Goal: Task Accomplishment & Management: Use online tool/utility

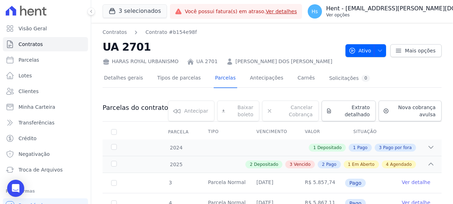
click at [439, 6] on button "Hs Hent - suelem.almeida@e-arke.com Ver opções" at bounding box center [404, 11] width 205 height 20
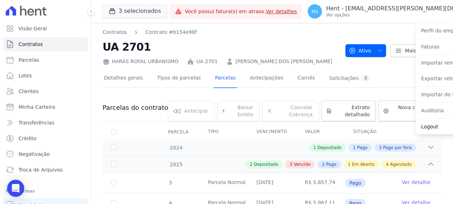
drag, startPoint x: 395, startPoint y: 125, endPoint x: 319, endPoint y: 58, distance: 101.8
click at [416, 125] on link "Logout" at bounding box center [461, 126] width 91 height 13
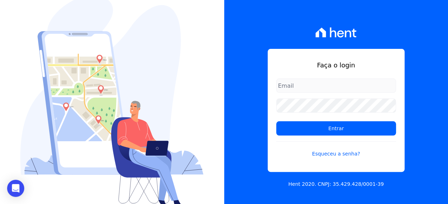
type input "suelem.almeida@e-arke.com"
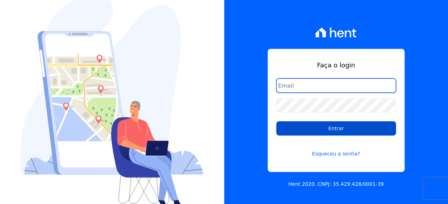
type input "[EMAIL_ADDRESS][PERSON_NAME][DOMAIN_NAME]"
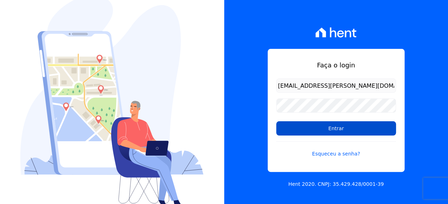
click at [347, 130] on input "Entrar" at bounding box center [336, 128] width 120 height 14
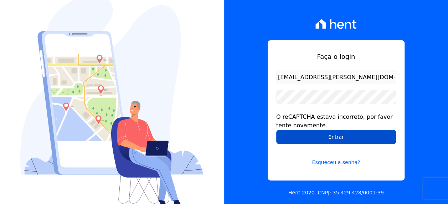
click at [345, 138] on input "Entrar" at bounding box center [336, 137] width 120 height 14
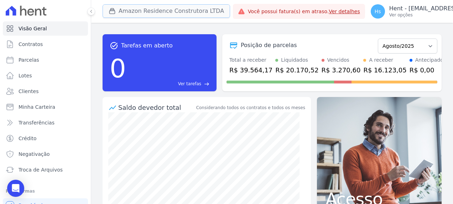
click at [196, 16] on button "Amazon Residence Construtora LTDA" at bounding box center [167, 11] width 128 height 14
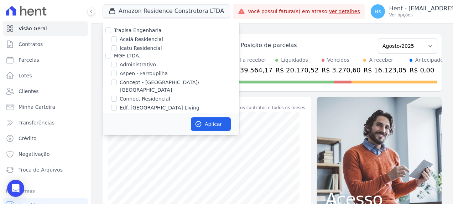
scroll to position [1749, 0]
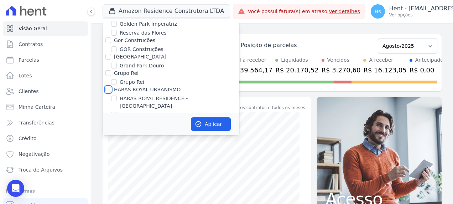
click at [110, 87] on input "HARAS ROYAL URBANISMO" at bounding box center [108, 90] width 6 height 6
checkbox input "true"
click at [214, 128] on button "Aplicar" at bounding box center [211, 124] width 40 height 14
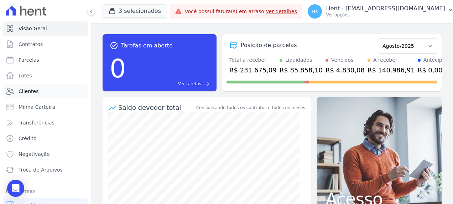
click at [30, 96] on link "Clientes" at bounding box center [45, 91] width 85 height 14
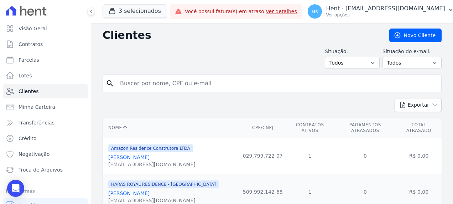
click at [142, 86] on input "search" at bounding box center [277, 83] width 323 height 14
type input "Eliomar"
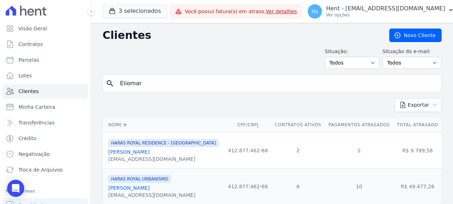
scroll to position [22, 0]
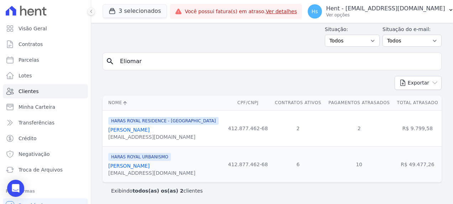
click at [140, 131] on link "Eliomar Azevedo Dos Santos" at bounding box center [128, 130] width 41 height 6
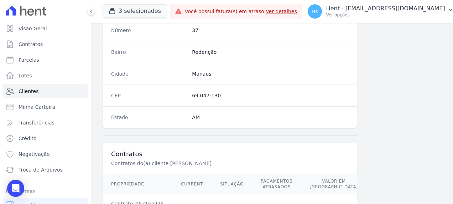
scroll to position [498, 0]
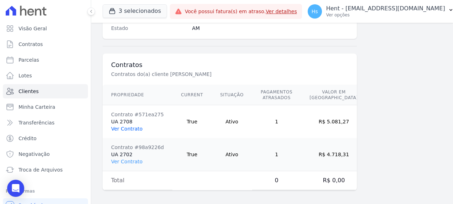
click at [131, 126] on link "Ver Contrato" at bounding box center [126, 129] width 31 height 6
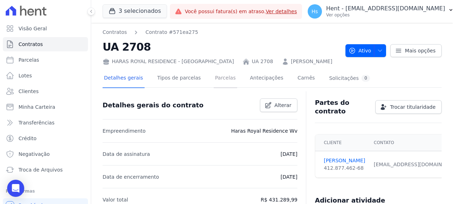
click at [215, 80] on link "Parcelas" at bounding box center [226, 78] width 24 height 19
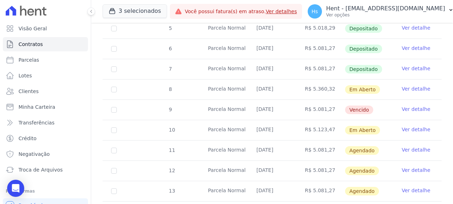
scroll to position [195, 0]
click at [403, 87] on link "Ver detalhe" at bounding box center [416, 88] width 29 height 7
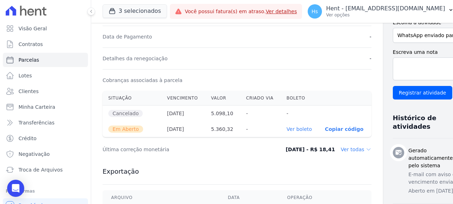
scroll to position [178, 0]
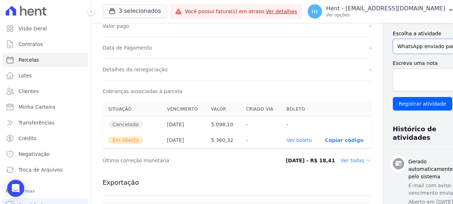
click at [394, 54] on select "WhatsApp enviado para o cliente Adicionar um comentário Ligação feita para o cl…" at bounding box center [431, 46] width 77 height 15
select select "charge"
click at [393, 45] on select "WhatsApp enviado para o cliente Adicionar um comentário Ligação feita para o cl…" at bounding box center [431, 46] width 77 height 15
click at [393, 91] on textarea "Escreva uma nota" at bounding box center [431, 79] width 77 height 23
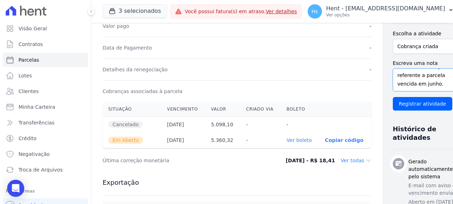
scroll to position [0, 0]
drag, startPoint x: 358, startPoint y: 93, endPoint x: 361, endPoint y: 72, distance: 20.8
click at [361, 72] on div "Contratos Contrato #571ea275 Parcelas Parcela #8 Parcela #8 - Junho de 2025 Dad…" at bounding box center [266, 98] width 351 height 506
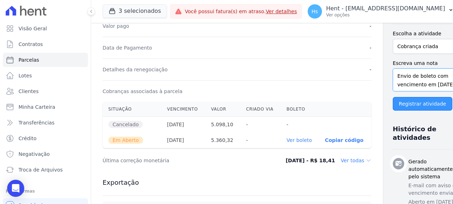
type textarea "Envio de boleto com vencimento em [DATE], referente a parcela vencida em junho."
click at [396, 110] on input "Registrar atividade" at bounding box center [423, 104] width 60 height 14
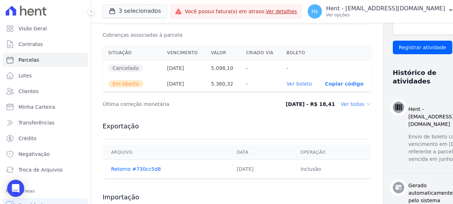
scroll to position [249, 0]
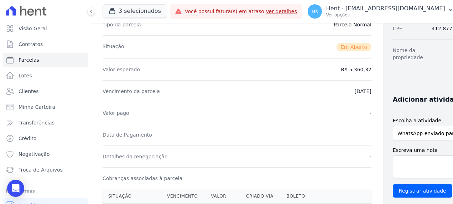
scroll to position [36, 0]
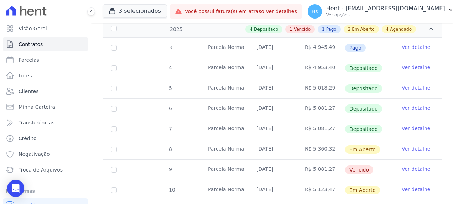
scroll to position [36, 0]
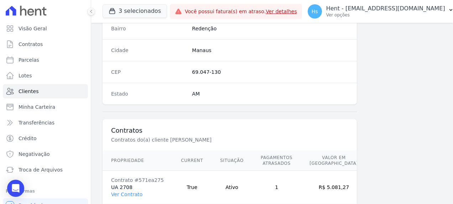
scroll to position [498, 0]
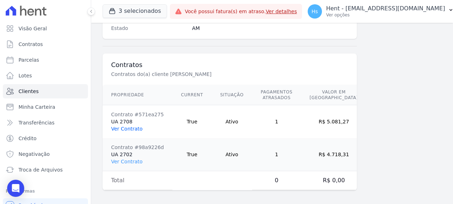
click at [129, 126] on link "Ver Contrato" at bounding box center [126, 129] width 31 height 6
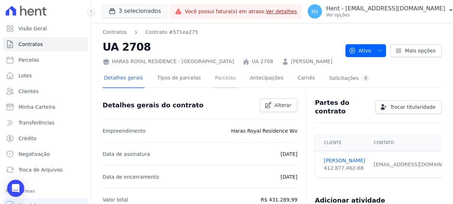
click at [216, 81] on link "Parcelas" at bounding box center [226, 78] width 24 height 19
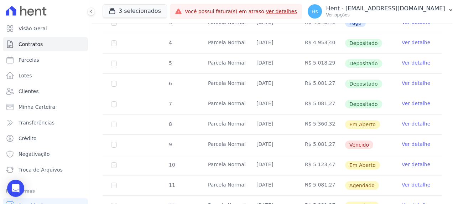
scroll to position [214, 0]
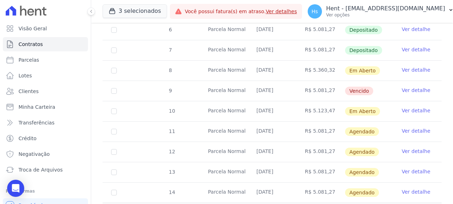
click at [408, 72] on link "Ver detalhe" at bounding box center [416, 69] width 29 height 7
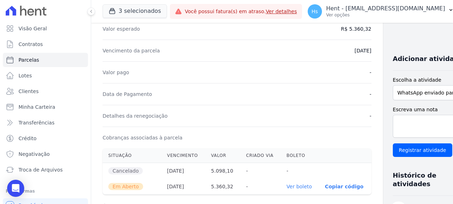
scroll to position [143, 0]
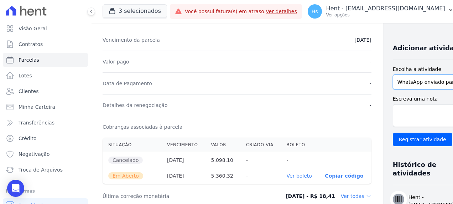
click at [424, 82] on select "WhatsApp enviado para o cliente Adicionar um comentário Ligação feita para o cl…" at bounding box center [432, 81] width 79 height 15
select select "charge"
click at [393, 74] on select "WhatsApp enviado para o cliente Adicionar um comentário Ligação feita para o cl…" at bounding box center [432, 81] width 79 height 15
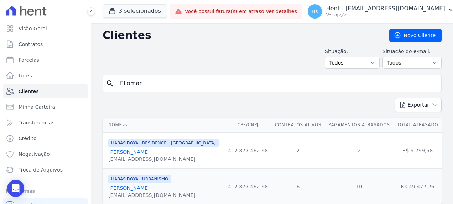
scroll to position [22, 0]
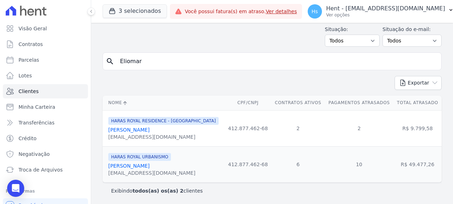
click at [143, 164] on link "Eliomar Azevedo Dos Santos" at bounding box center [128, 166] width 41 height 6
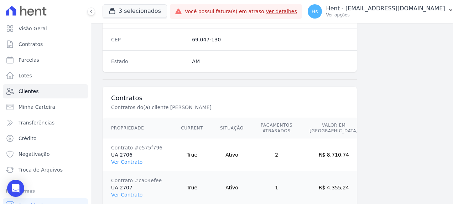
scroll to position [451, 0]
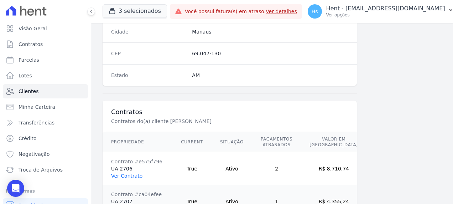
click at [133, 173] on link "Ver Contrato" at bounding box center [126, 176] width 31 height 6
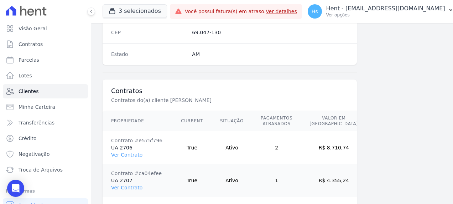
scroll to position [522, 0]
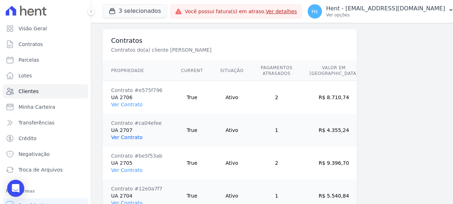
click at [128, 136] on link "Ver Contrato" at bounding box center [126, 137] width 31 height 6
click at [126, 168] on link "Ver Contrato" at bounding box center [126, 170] width 31 height 6
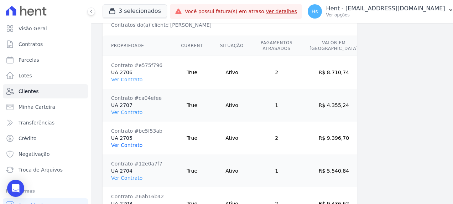
scroll to position [558, 0]
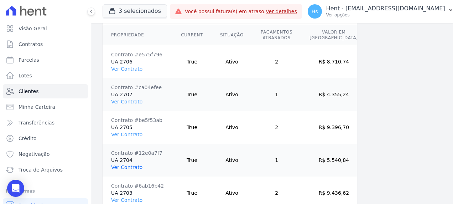
click at [126, 166] on link "Ver Contrato" at bounding box center [126, 167] width 31 height 6
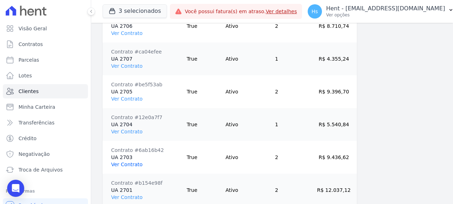
click at [128, 164] on link "Ver Contrato" at bounding box center [126, 164] width 31 height 6
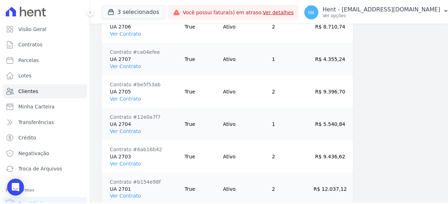
scroll to position [629, 0]
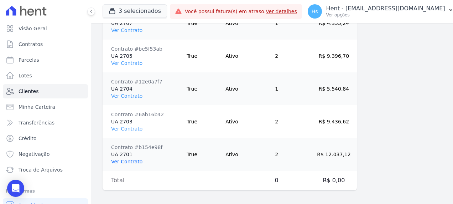
click at [127, 160] on link "Ver Contrato" at bounding box center [126, 162] width 31 height 6
click at [370, 15] on p "Ver opções" at bounding box center [385, 15] width 119 height 6
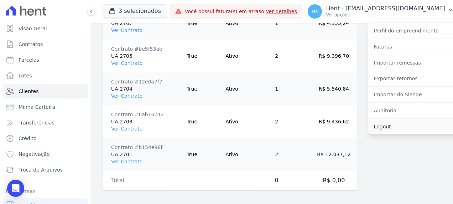
click at [372, 130] on link "Logout" at bounding box center [413, 126] width 91 height 13
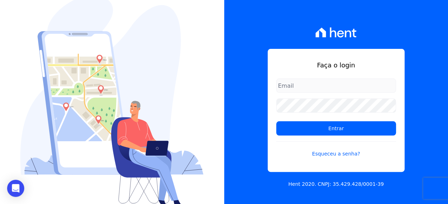
type input "suelem.almeida@e-arke.com"
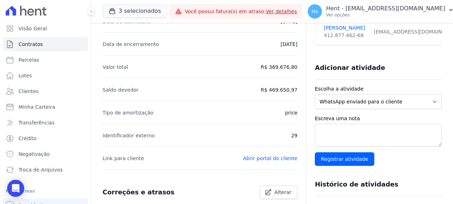
scroll to position [143, 0]
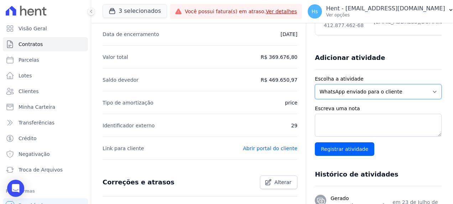
click at [388, 91] on select "WhatsApp enviado para o cliente Adicionar um comentário Ligação feita para o cl…" at bounding box center [378, 91] width 127 height 15
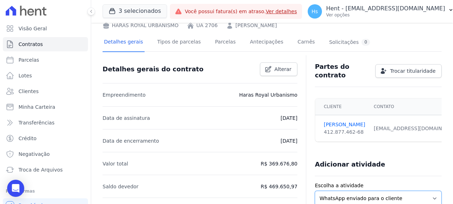
scroll to position [36, 0]
click at [214, 42] on link "Parcelas" at bounding box center [226, 42] width 24 height 19
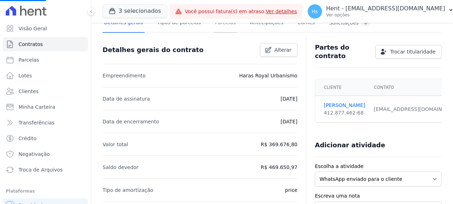
scroll to position [71, 0]
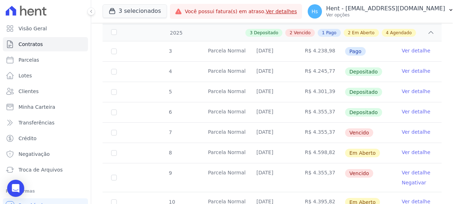
scroll to position [143, 0]
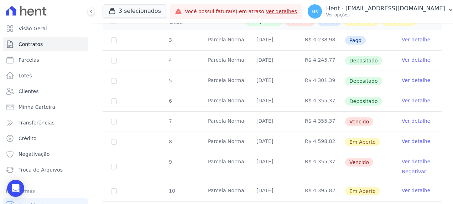
click at [413, 140] on link "Ver detalhe" at bounding box center [416, 141] width 29 height 7
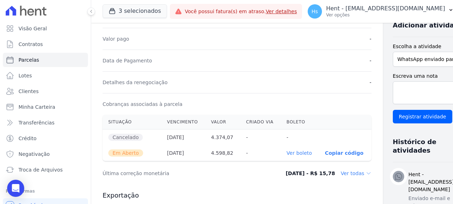
scroll to position [143, 0]
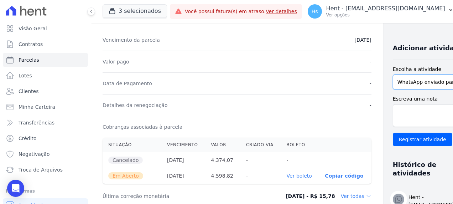
click at [421, 89] on select "WhatsApp enviado para o cliente Adicionar um comentário Ligação feita para o cl…" at bounding box center [432, 81] width 78 height 15
select select "charge"
click at [393, 81] on select "WhatsApp enviado para o cliente Adicionar um comentário Ligação feita para o cl…" at bounding box center [432, 81] width 78 height 15
click at [400, 116] on textarea "Escreva uma nota" at bounding box center [432, 115] width 78 height 23
paste textarea "Envio de boleto com vencimento em [DATE], referente a parcela vencida em junho."
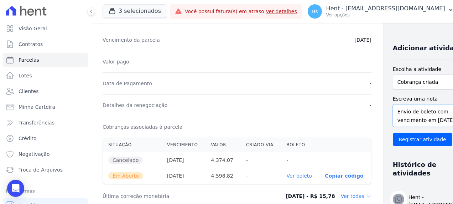
scroll to position [14, 0]
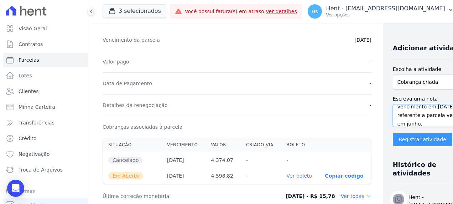
type textarea "Envio de boleto com vencimento em [DATE], referente a parcela vencida em junho."
click at [400, 146] on input "Registrar atividade" at bounding box center [423, 140] width 60 height 14
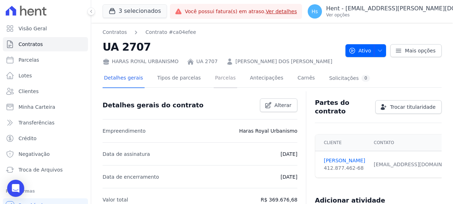
click at [218, 78] on link "Parcelas" at bounding box center [226, 78] width 24 height 19
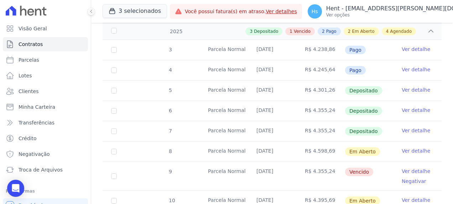
scroll to position [143, 0]
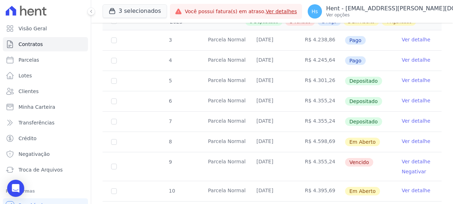
click at [409, 141] on link "Ver detalhe" at bounding box center [416, 141] width 29 height 7
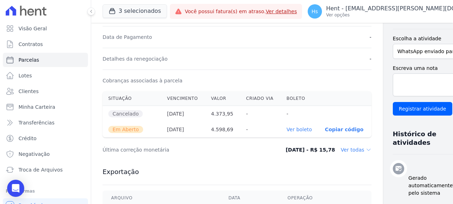
scroll to position [178, 0]
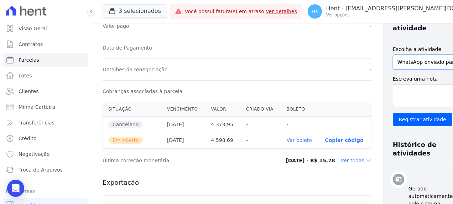
click at [393, 55] on select "WhatsApp enviado para o cliente Adicionar um comentário Ligação feita para o cl…" at bounding box center [430, 62] width 74 height 15
select select "charge"
click at [393, 55] on select "WhatsApp enviado para o cliente Adicionar um comentário Ligação feita para o cl…" at bounding box center [430, 62] width 74 height 15
click at [393, 85] on textarea "Escreva uma nota" at bounding box center [430, 95] width 74 height 23
paste textarea "Envio de boleto com vencimento em [DATE], referente a parcela vencida em junho."
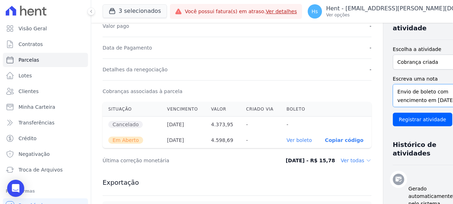
scroll to position [22, 0]
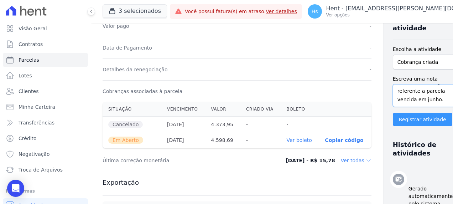
type textarea "Envio de boleto com vencimento em [DATE], referente a parcela vencida em junho."
click at [393, 113] on input "Registrar atividade" at bounding box center [423, 120] width 60 height 14
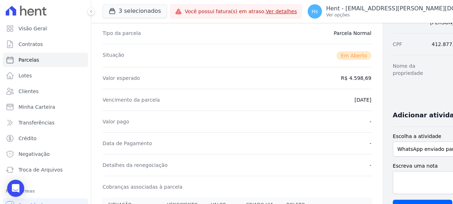
scroll to position [71, 0]
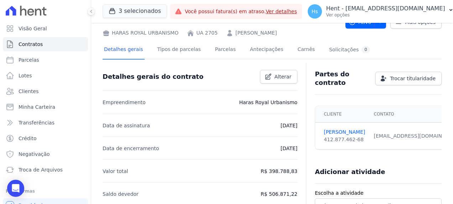
scroll to position [36, 0]
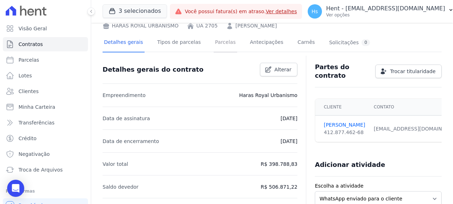
click at [219, 41] on link "Parcelas" at bounding box center [226, 42] width 24 height 19
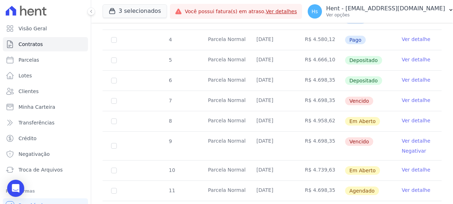
scroll to position [178, 0]
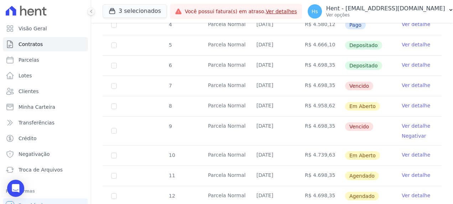
click at [407, 103] on link "Ver detalhe" at bounding box center [416, 105] width 29 height 7
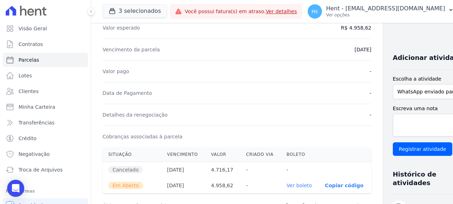
scroll to position [143, 0]
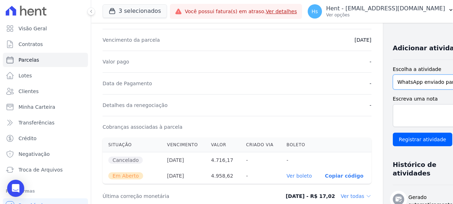
click at [412, 89] on select "WhatsApp enviado para o cliente Adicionar um comentário Ligação feita para o cl…" at bounding box center [432, 81] width 78 height 15
select select "charge"
click at [393, 81] on select "WhatsApp enviado para o cliente Adicionar um comentário Ligação feita para o cl…" at bounding box center [432, 81] width 78 height 15
click at [393, 124] on textarea "Escreva uma nota" at bounding box center [432, 115] width 78 height 23
paste textarea "Envio de boleto com vencimento em [DATE], referente a parcela vencida em junho."
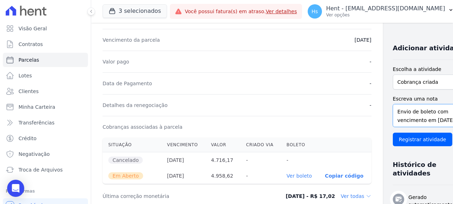
scroll to position [14, 0]
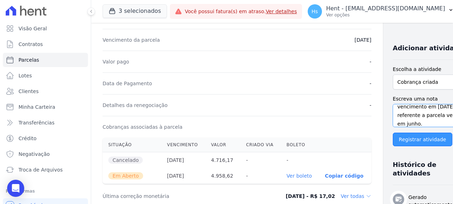
type textarea "Envio de boleto com vencimento em [DATE], referente a parcela vencida em junho."
click at [393, 145] on input "Registrar atividade" at bounding box center [423, 140] width 60 height 14
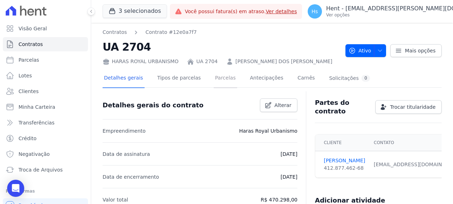
click at [219, 77] on link "Parcelas" at bounding box center [226, 78] width 24 height 19
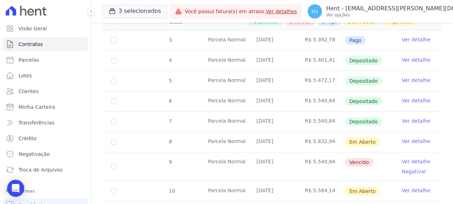
scroll to position [178, 0]
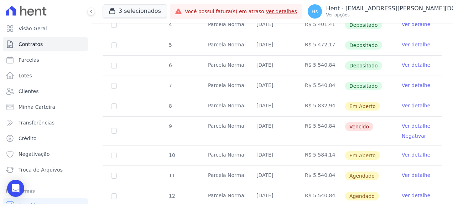
click at [405, 107] on link "Ver detalhe" at bounding box center [416, 105] width 29 height 7
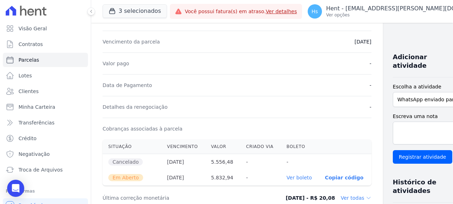
scroll to position [143, 0]
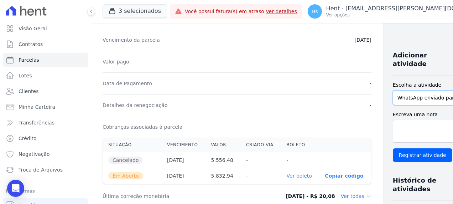
click at [411, 90] on select "WhatsApp enviado para o cliente Adicionar um comentário Ligação feita para o cl…" at bounding box center [431, 97] width 76 height 15
select select "charge"
click at [393, 90] on select "WhatsApp enviado para o cliente Adicionar um comentário Ligação feita para o cl…" at bounding box center [431, 97] width 76 height 15
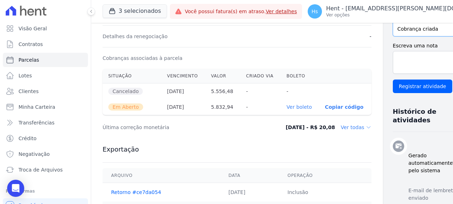
scroll to position [214, 0]
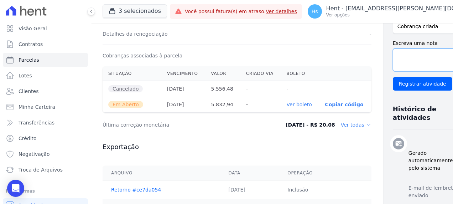
click at [393, 48] on textarea "Escreva uma nota" at bounding box center [431, 59] width 76 height 23
paste textarea "Envio de boleto com vencimento em [DATE], referente a parcela vencida em junho."
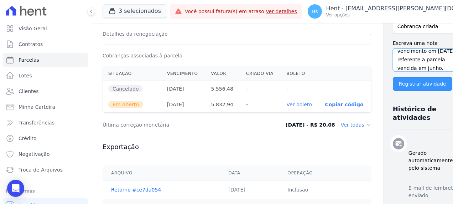
type textarea "Envio de boleto com vencimento em [DATE], referente a parcela vencida em junho."
click at [393, 77] on input "Registrar atividade" at bounding box center [423, 84] width 60 height 14
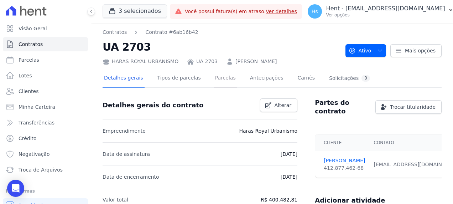
click at [221, 81] on link "Parcelas" at bounding box center [226, 78] width 24 height 19
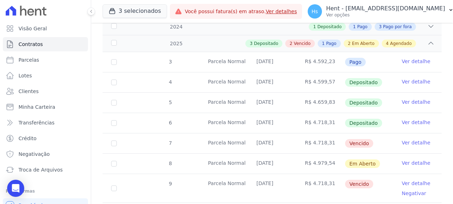
scroll to position [143, 0]
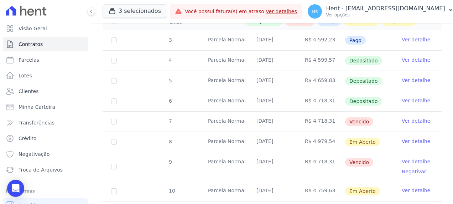
click at [410, 143] on td "Ver detalhe" at bounding box center [417, 142] width 48 height 20
click at [410, 140] on link "Ver detalhe" at bounding box center [416, 141] width 29 height 7
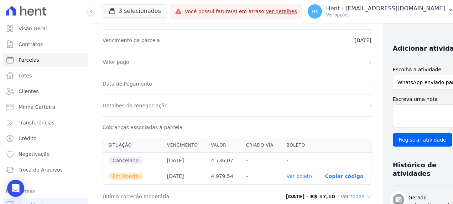
scroll to position [143, 0]
click at [405, 85] on select "WhatsApp enviado para o cliente Adicionar um comentário Ligação feita para o cl…" at bounding box center [432, 81] width 78 height 15
select select "charge"
click at [393, 81] on select "WhatsApp enviado para o cliente Adicionar um comentário Ligação feita para o cl…" at bounding box center [432, 81] width 78 height 15
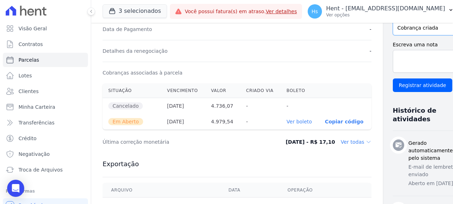
scroll to position [214, 0]
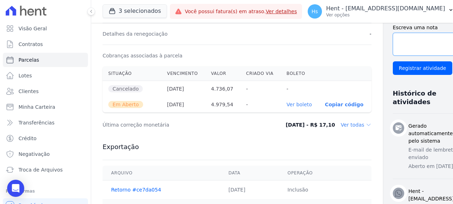
click at [393, 51] on textarea "Escreva uma nota" at bounding box center [432, 44] width 78 height 23
paste textarea "Envio de boleto com vencimento em [DATE], referente a parcela vencida em junho."
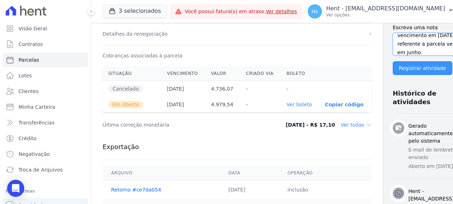
type textarea "Envio de boleto com vencimento em [DATE], referente a parcela vencida em junho."
click at [397, 75] on input "Registrar atividade" at bounding box center [423, 68] width 60 height 14
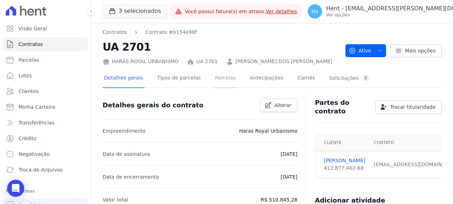
click at [215, 78] on link "Parcelas" at bounding box center [226, 78] width 24 height 19
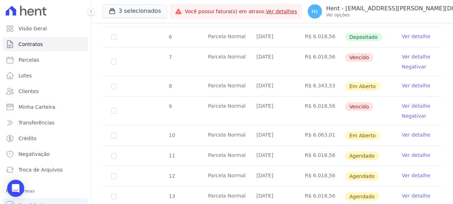
scroll to position [214, 0]
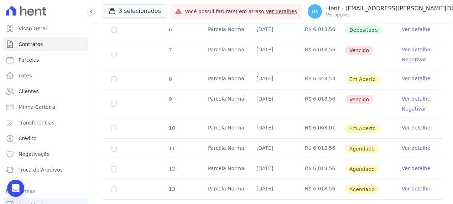
click at [409, 79] on link "Ver detalhe" at bounding box center [416, 78] width 29 height 7
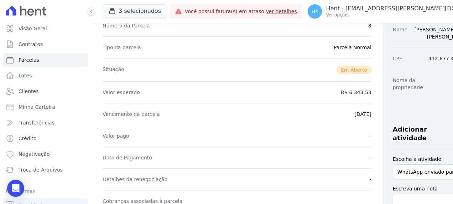
scroll to position [107, 0]
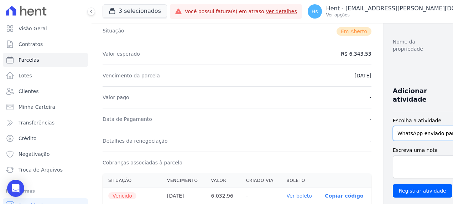
click at [408, 126] on select "WhatsApp enviado para o cliente Adicionar um comentário Ligação feita para o cl…" at bounding box center [431, 133] width 76 height 15
select select "charge"
click at [393, 126] on select "WhatsApp enviado para o cliente Adicionar um comentário Ligação feita para o cl…" at bounding box center [431, 133] width 76 height 15
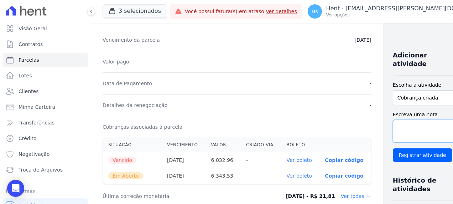
click at [400, 120] on textarea "Escreva uma nota" at bounding box center [431, 131] width 76 height 23
paste textarea "Envio de boleto com vencimento em [DATE], referente a parcela vencida em junho."
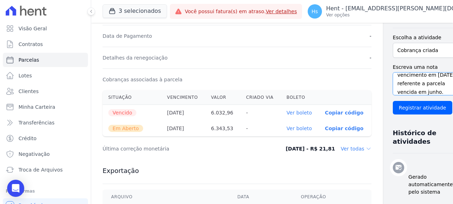
scroll to position [214, 0]
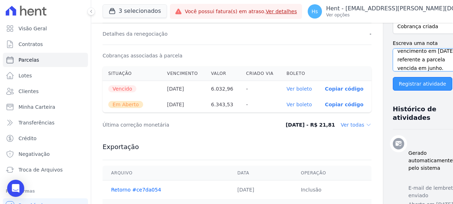
type textarea "Envio de boleto com vencimento em [DATE], referente a parcela vencida em junho."
click at [393, 77] on input "Registrar atividade" at bounding box center [423, 84] width 60 height 14
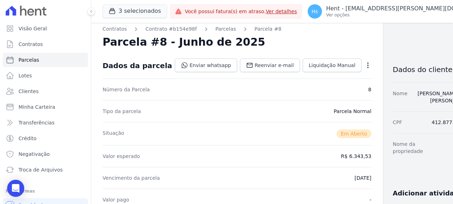
scroll to position [0, 0]
